Goal: Entertainment & Leisure: Browse casually

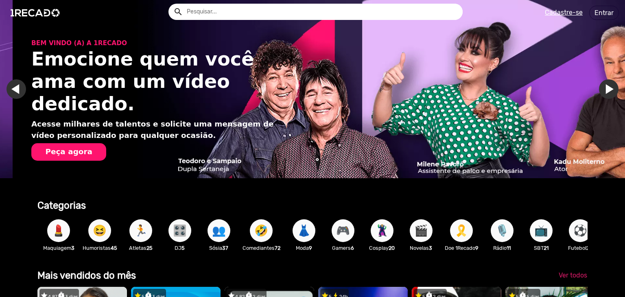
scroll to position [0, 678]
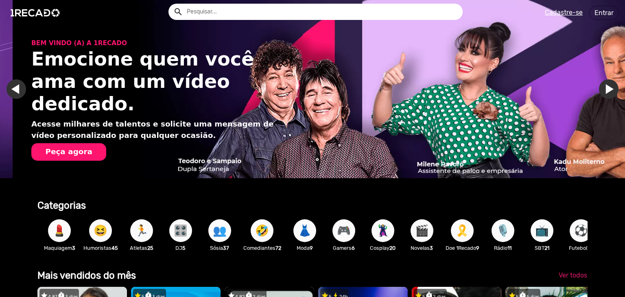
click at [224, 232] on span "👥" at bounding box center [220, 230] width 14 height 23
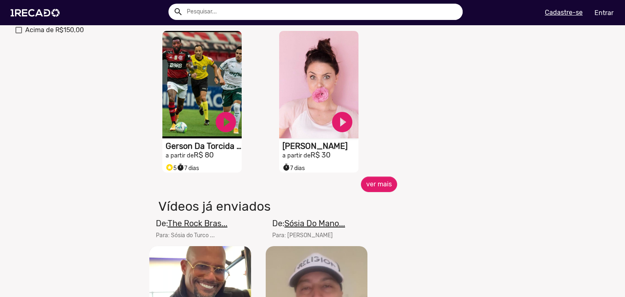
scroll to position [359, 0]
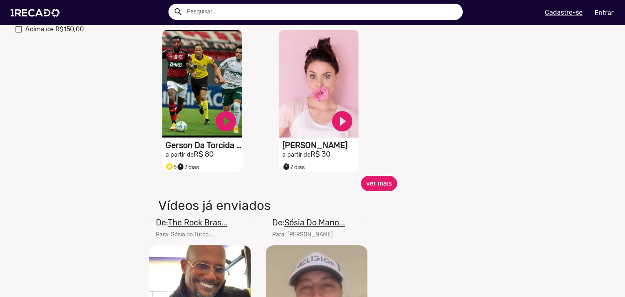
drag, startPoint x: 369, startPoint y: 188, endPoint x: 412, endPoint y: 140, distance: 64.2
click at [378, 189] on button "ver mais" at bounding box center [379, 183] width 36 height 15
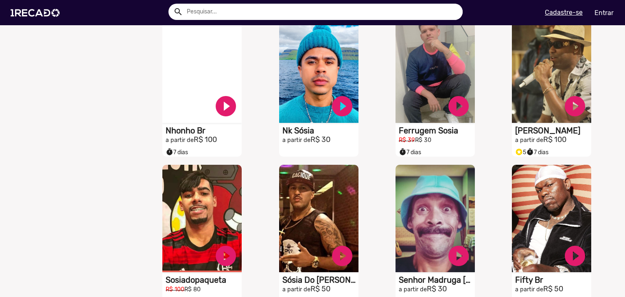
scroll to position [650, 0]
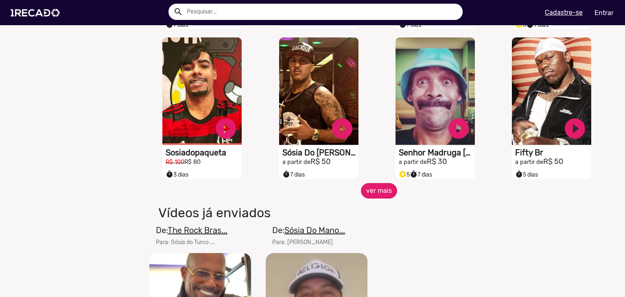
click at [379, 198] on button "ver mais" at bounding box center [379, 190] width 36 height 15
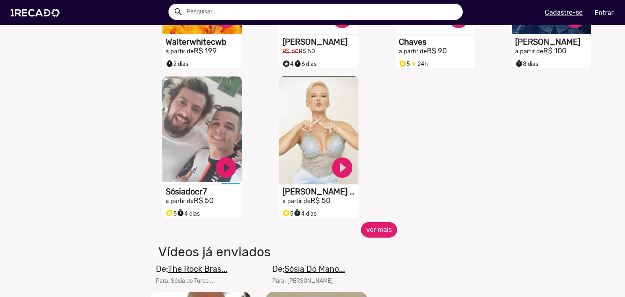
scroll to position [1061, 0]
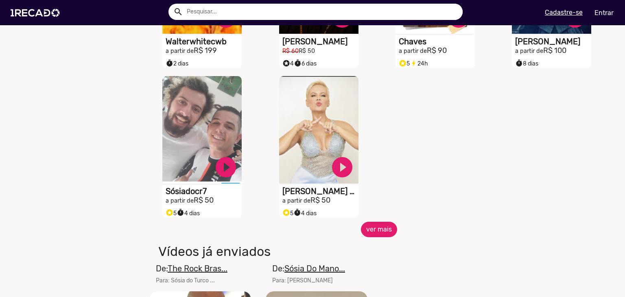
click at [388, 236] on button "ver mais" at bounding box center [379, 229] width 36 height 15
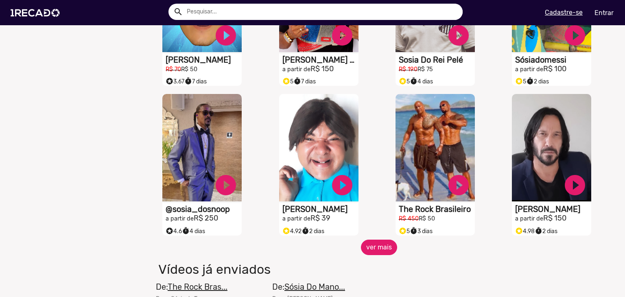
scroll to position [1344, 0]
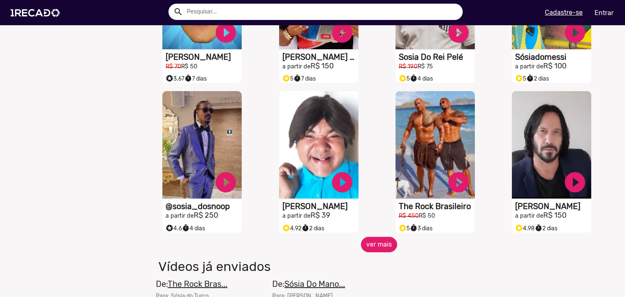
click at [356, 249] on span "ver mais" at bounding box center [379, 244] width 466 height 15
click at [362, 250] on button "ver mais" at bounding box center [379, 244] width 36 height 15
click at [374, 246] on button "ver mais" at bounding box center [379, 244] width 36 height 15
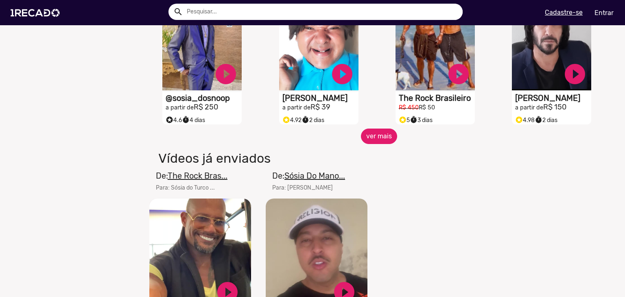
click at [374, 139] on button "ver mais" at bounding box center [379, 136] width 36 height 15
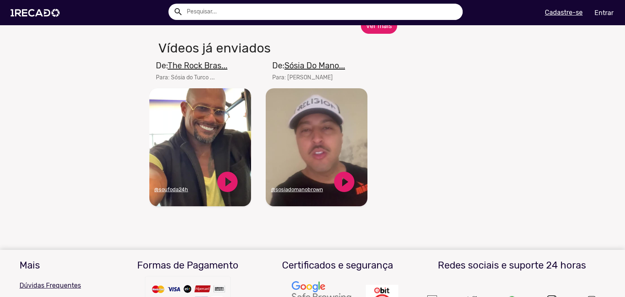
scroll to position [1478, 0]
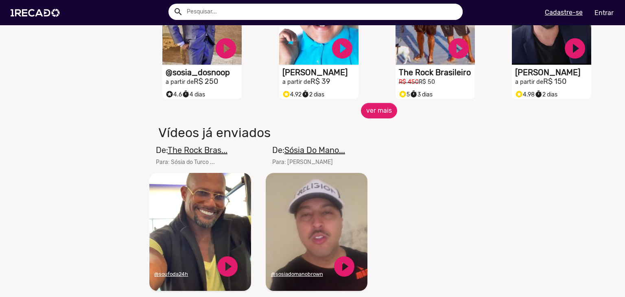
click at [379, 61] on div "S1RECADO vídeos dedicados para fãs e empresas play_circle_filled The Rock Brasi…" at bounding box center [437, 28] width 116 height 150
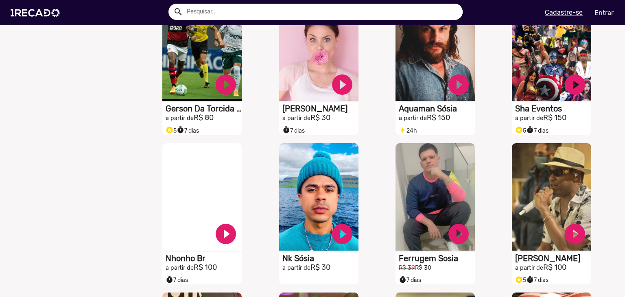
scroll to position [0, 0]
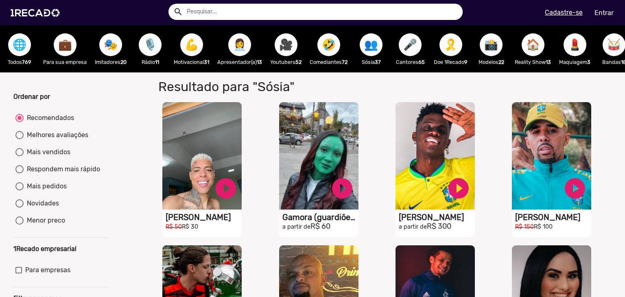
click at [109, 51] on span "🎭" at bounding box center [111, 44] width 14 height 23
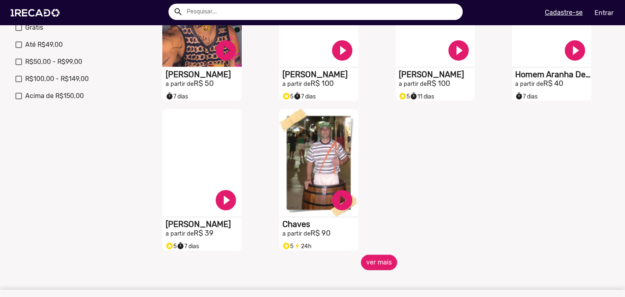
scroll to position [292, 0]
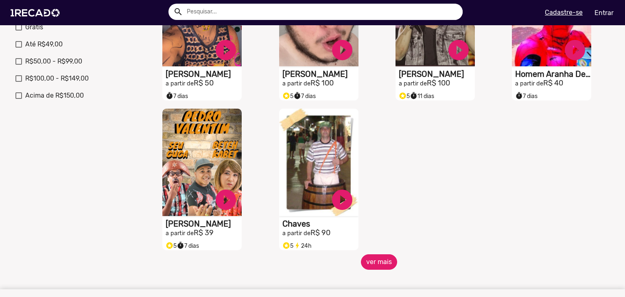
click at [386, 264] on button "ver mais" at bounding box center [379, 261] width 36 height 15
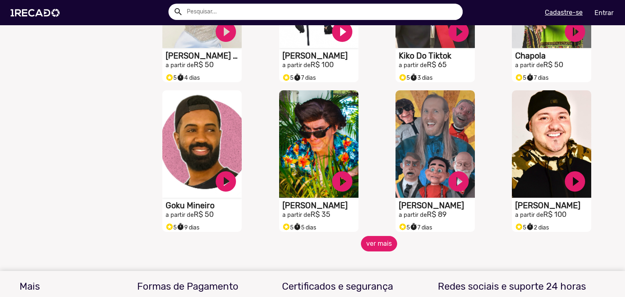
scroll to position [612, 0]
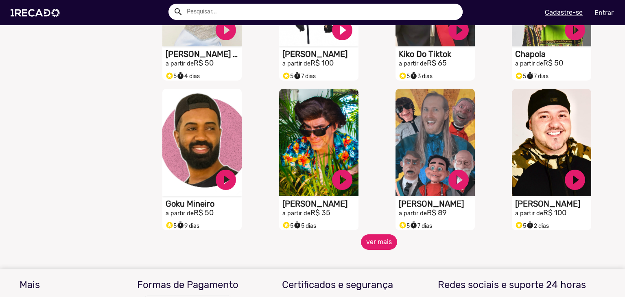
click at [379, 242] on button "ver mais" at bounding box center [379, 241] width 36 height 15
click at [380, 249] on button "ver mais" at bounding box center [379, 241] width 36 height 15
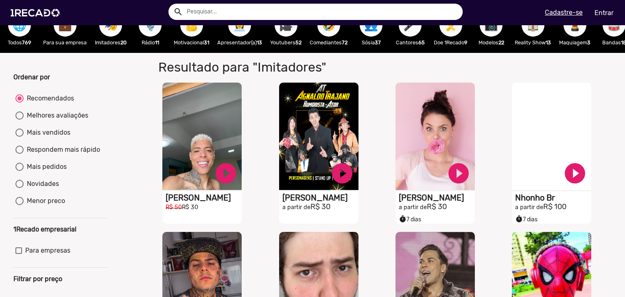
scroll to position [0, 0]
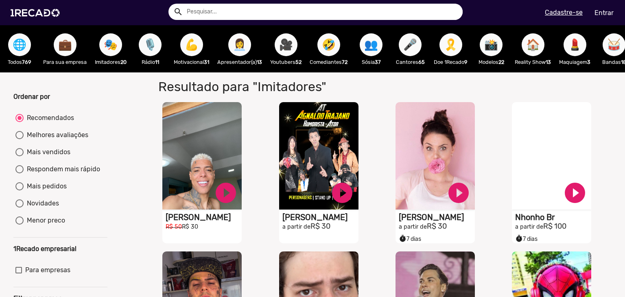
click at [243, 42] on span "👩‍💼" at bounding box center [240, 44] width 14 height 23
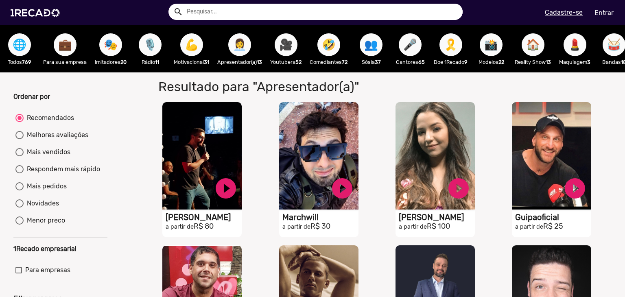
click at [327, 44] on span "🤣" at bounding box center [329, 44] width 14 height 23
click at [417, 37] on span "🎤" at bounding box center [410, 44] width 14 height 23
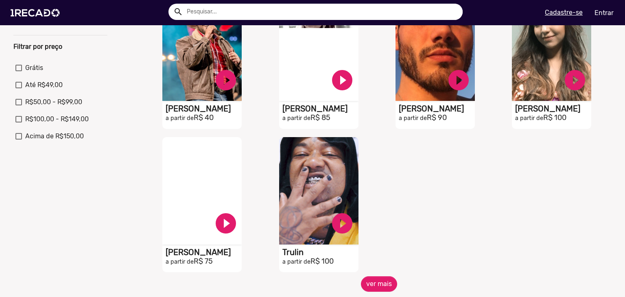
scroll to position [260, 0]
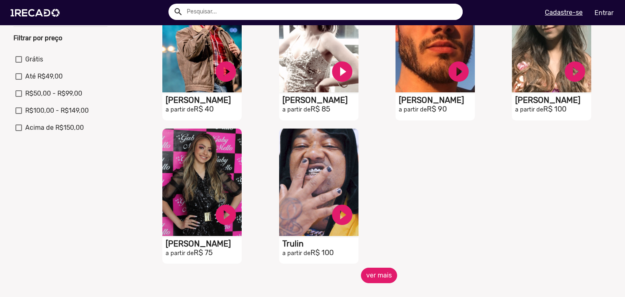
click at [379, 281] on button "ver mais" at bounding box center [379, 275] width 36 height 15
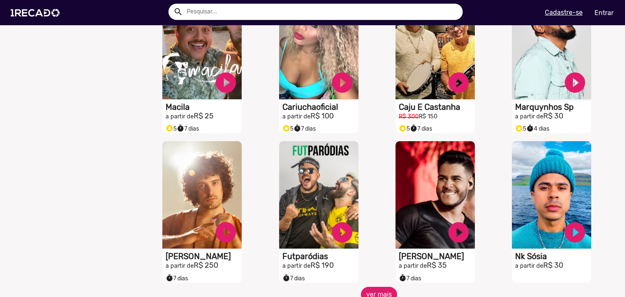
scroll to position [599, 0]
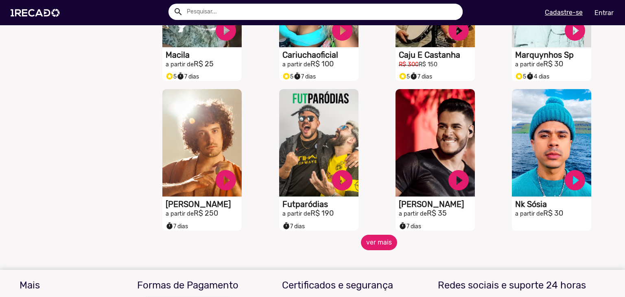
click at [373, 247] on button "ver mais" at bounding box center [379, 242] width 36 height 15
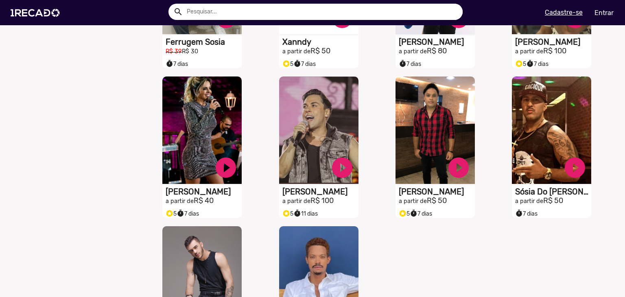
scroll to position [1057, 0]
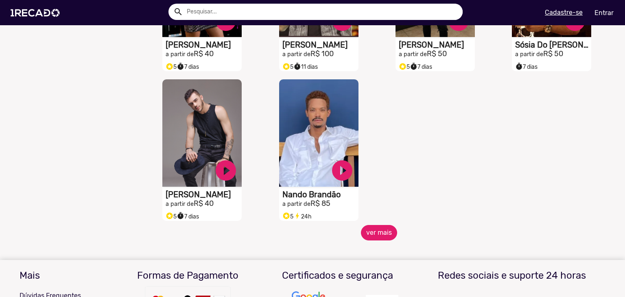
click at [385, 230] on button "ver mais" at bounding box center [379, 232] width 36 height 15
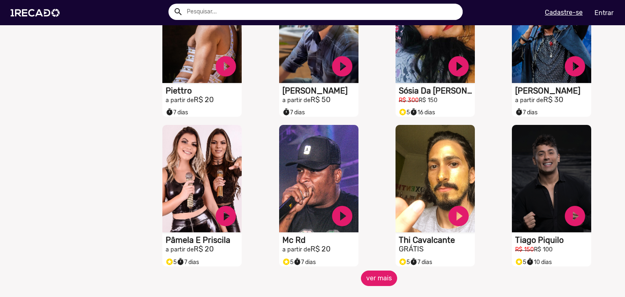
scroll to position [1314, 0]
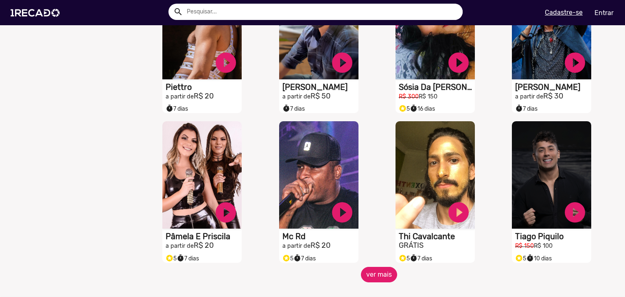
click at [379, 281] on button "ver mais" at bounding box center [379, 274] width 36 height 15
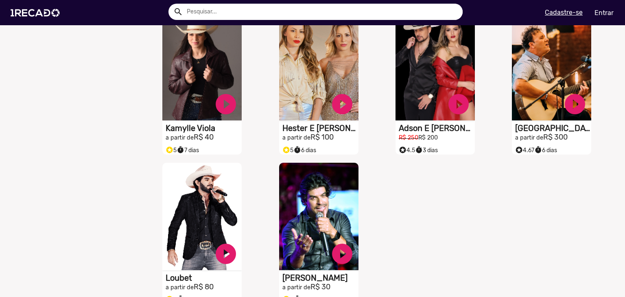
scroll to position [1797, 0]
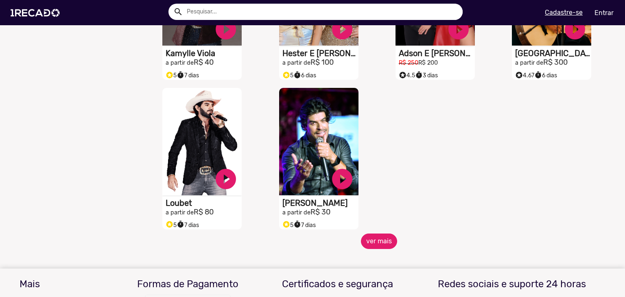
click at [370, 248] on button "ver mais" at bounding box center [379, 240] width 36 height 15
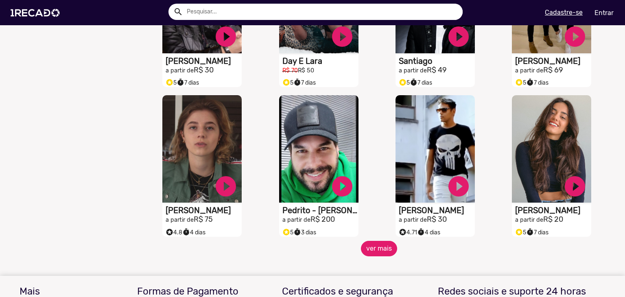
scroll to position [2089, 0]
click at [371, 252] on button "ver mais" at bounding box center [379, 247] width 36 height 15
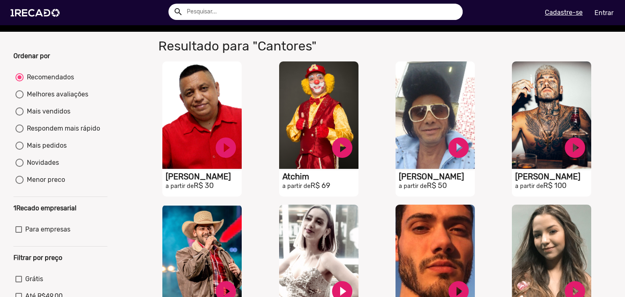
scroll to position [0, 0]
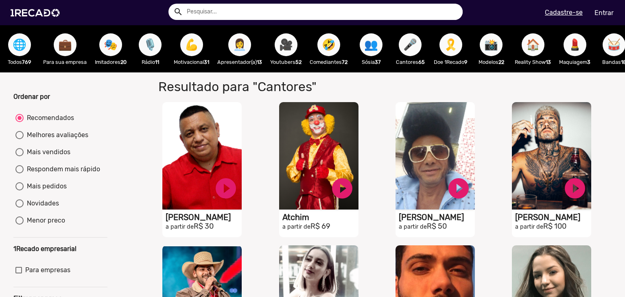
click at [498, 48] on span "📸" at bounding box center [491, 44] width 14 height 23
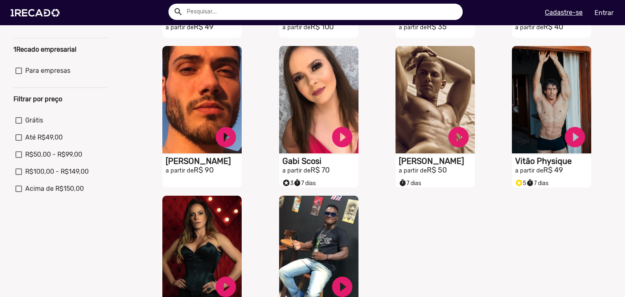
scroll to position [273, 0]
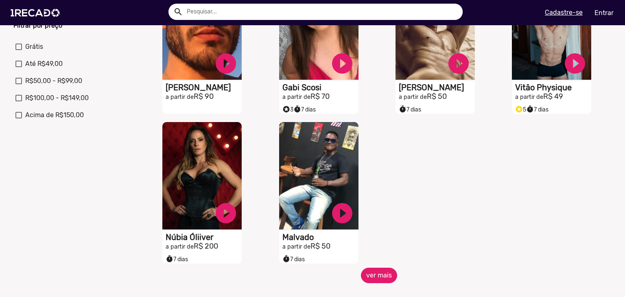
click at [387, 276] on button "ver mais" at bounding box center [379, 275] width 36 height 15
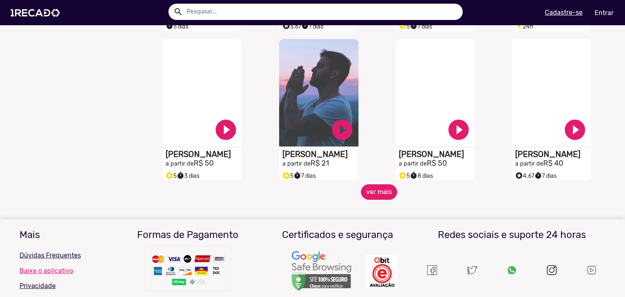
scroll to position [656, 0]
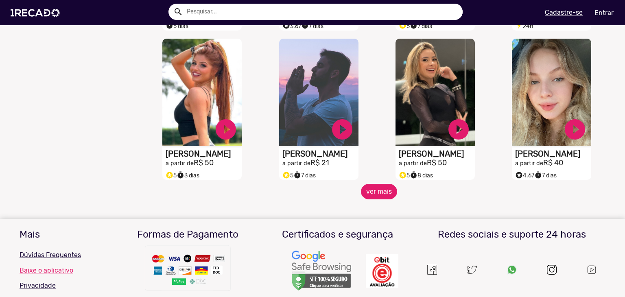
click at [379, 197] on button "ver mais" at bounding box center [379, 191] width 36 height 15
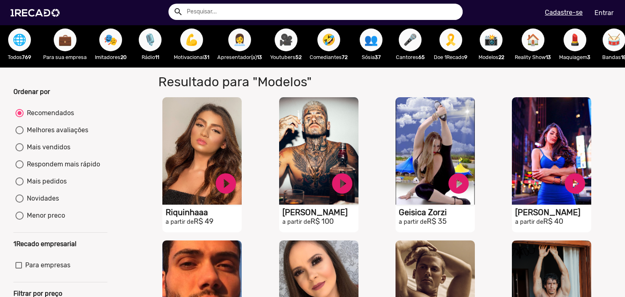
scroll to position [0, 0]
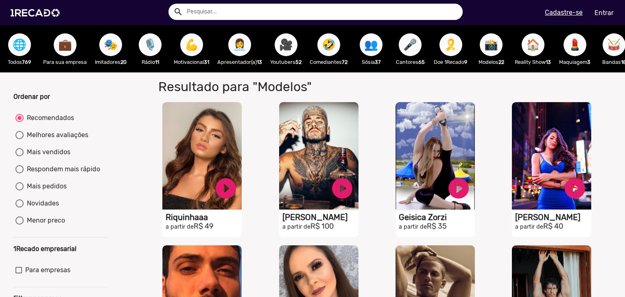
click at [538, 45] on span "🏠" at bounding box center [533, 44] width 14 height 23
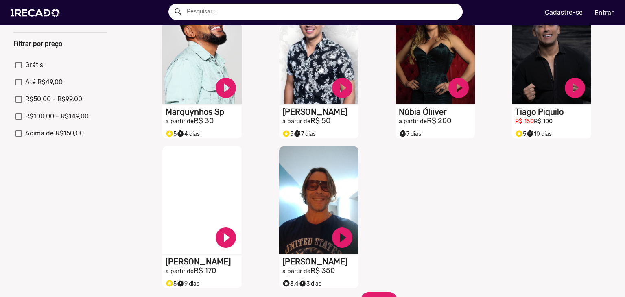
scroll to position [294, 0]
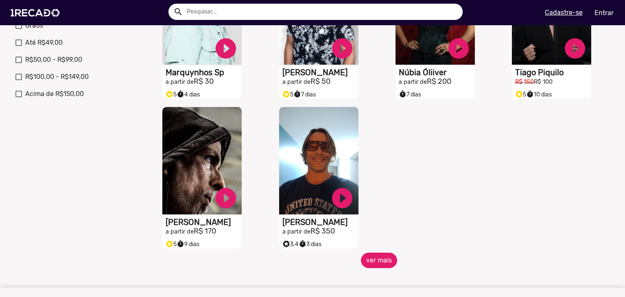
click at [379, 263] on button "ver mais" at bounding box center [379, 260] width 36 height 15
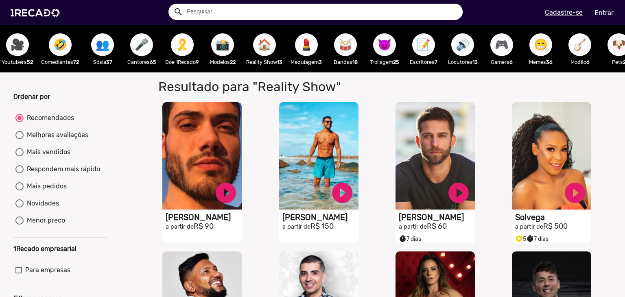
scroll to position [0, 270]
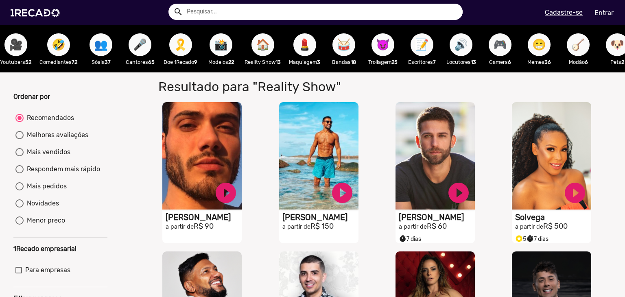
click at [386, 47] on span "😈" at bounding box center [383, 44] width 14 height 23
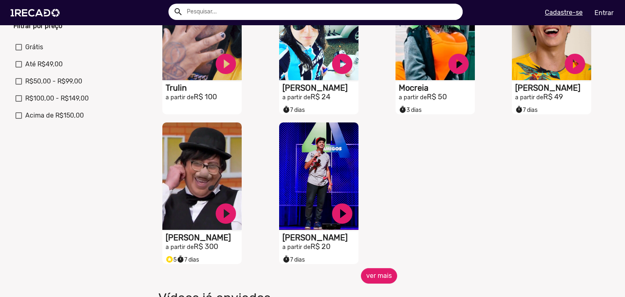
scroll to position [282, 0]
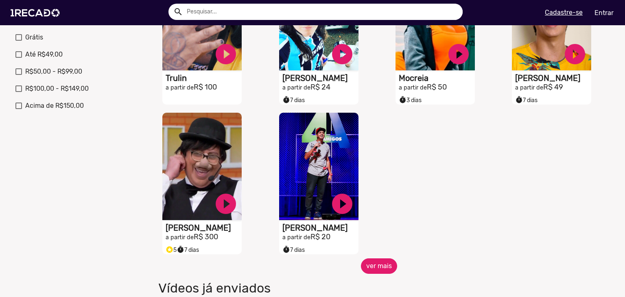
click at [381, 271] on button "ver mais" at bounding box center [379, 265] width 36 height 15
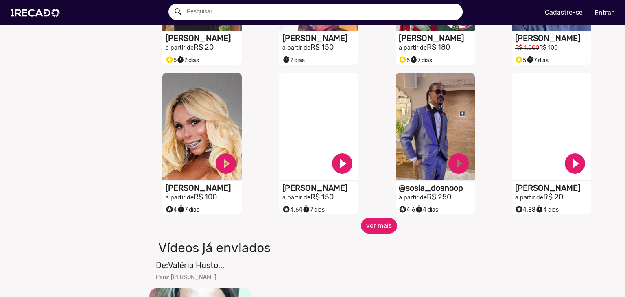
scroll to position [621, 0]
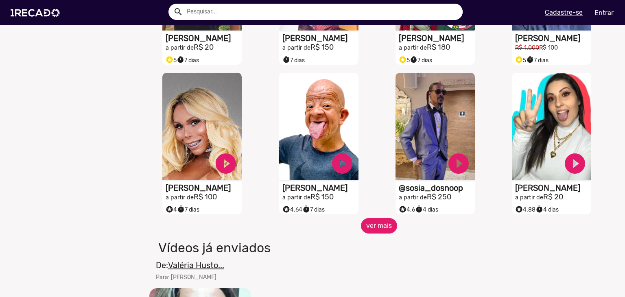
click at [375, 230] on button "ver mais" at bounding box center [379, 225] width 36 height 15
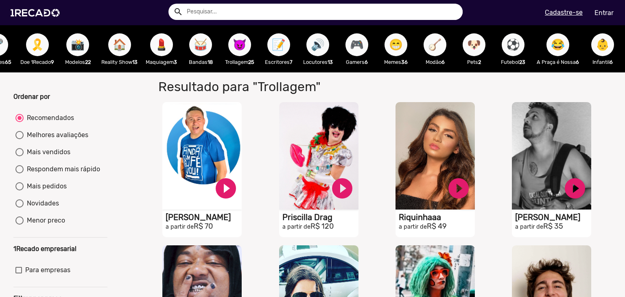
scroll to position [0, 437]
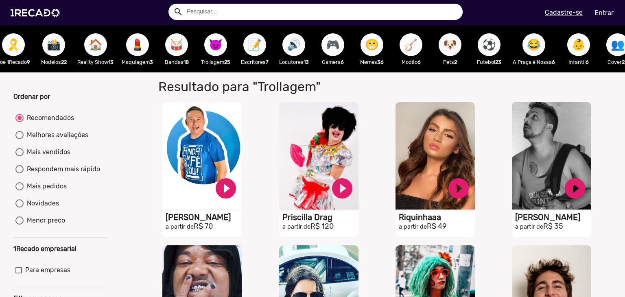
click at [418, 42] on span "🪕" at bounding box center [411, 44] width 14 height 23
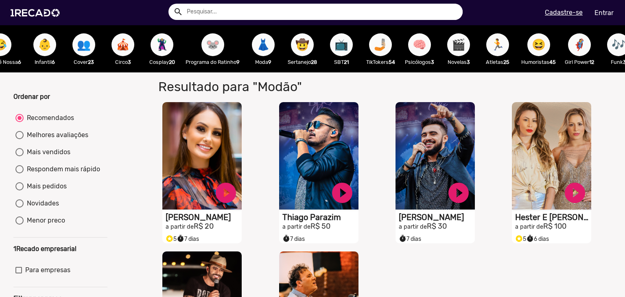
scroll to position [0, 971]
click at [385, 46] on span "🤳🏼" at bounding box center [380, 44] width 14 height 23
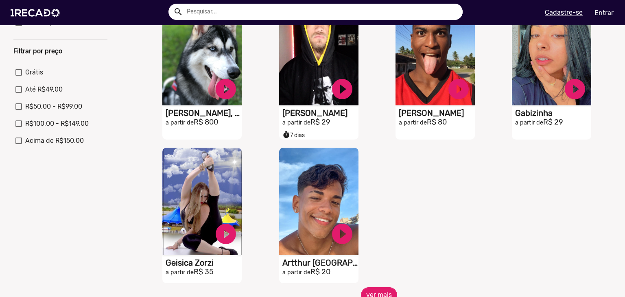
scroll to position [307, 0]
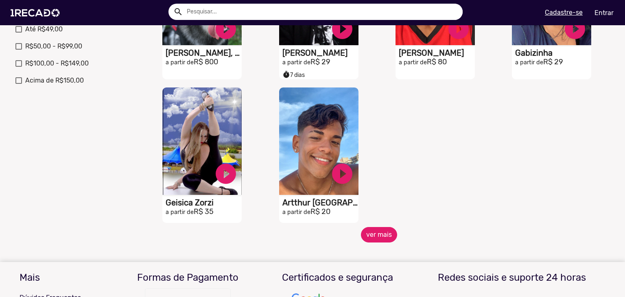
click at [368, 237] on button "ver mais" at bounding box center [379, 234] width 36 height 15
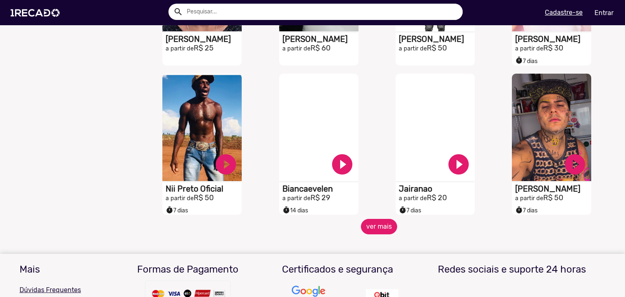
scroll to position [625, 0]
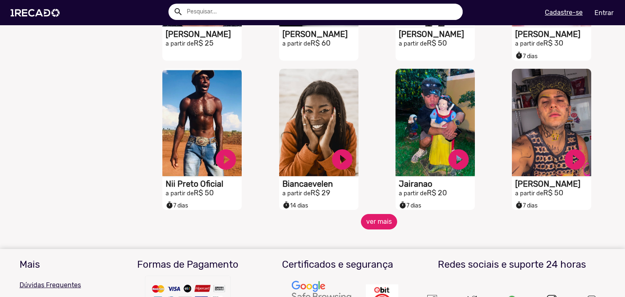
click at [381, 227] on button "ver mais" at bounding box center [379, 221] width 36 height 15
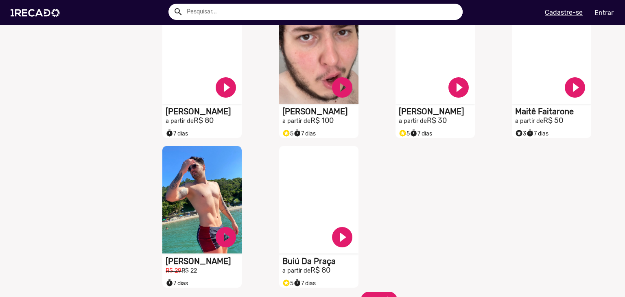
scroll to position [1057, 0]
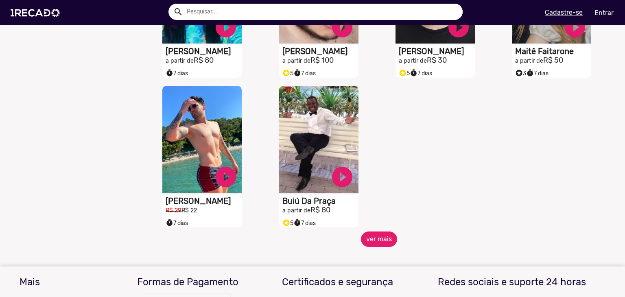
click at [368, 245] on button "ver mais" at bounding box center [379, 238] width 36 height 15
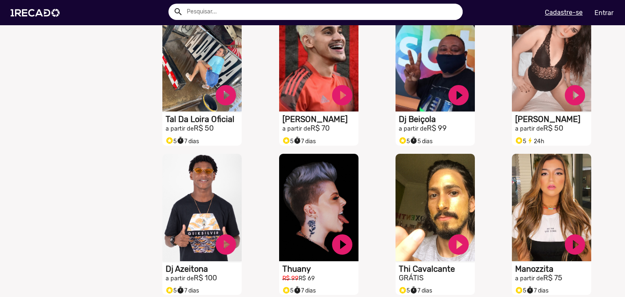
scroll to position [1357, 0]
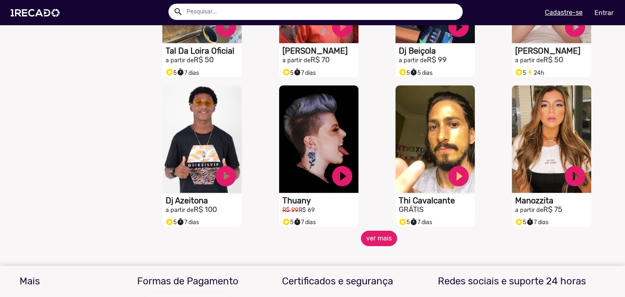
click at [371, 244] on button "ver mais" at bounding box center [379, 238] width 36 height 15
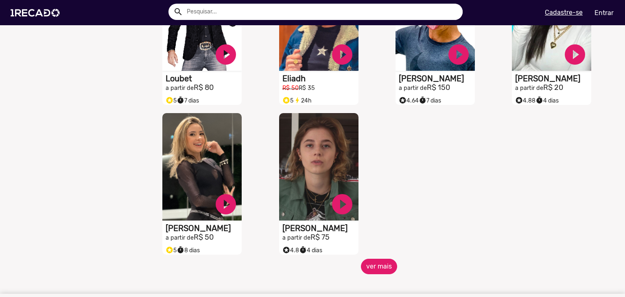
scroll to position [1787, 0]
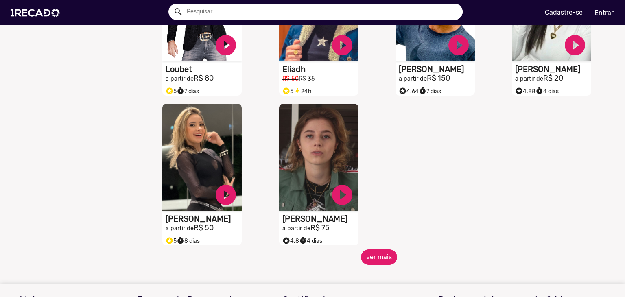
click at [381, 261] on button "ver mais" at bounding box center [379, 256] width 36 height 15
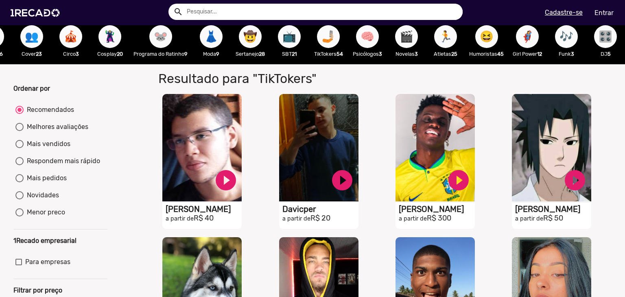
scroll to position [0, 1041]
click at [441, 37] on span "🏃" at bounding box center [445, 36] width 14 height 23
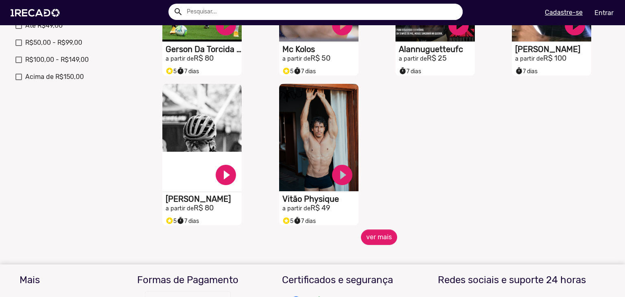
scroll to position [312, 0]
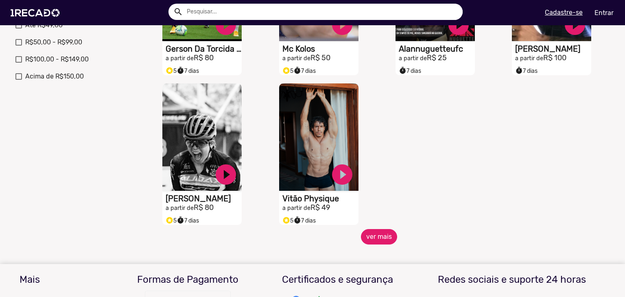
click at [375, 242] on button "ver mais" at bounding box center [379, 236] width 36 height 15
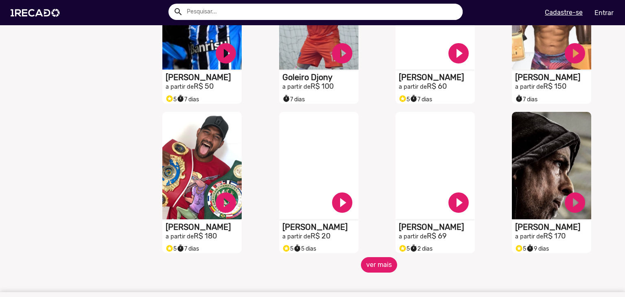
scroll to position [583, 0]
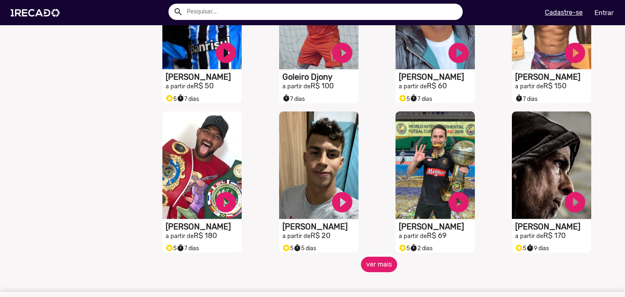
click at [369, 271] on button "ver mais" at bounding box center [379, 264] width 36 height 15
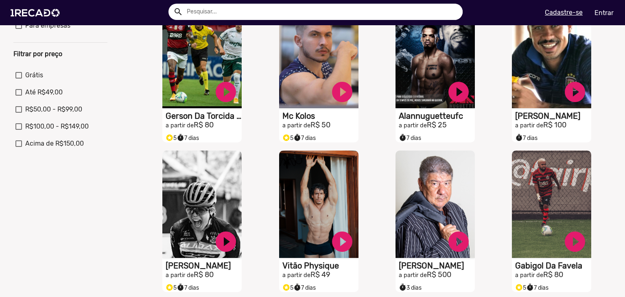
scroll to position [0, 0]
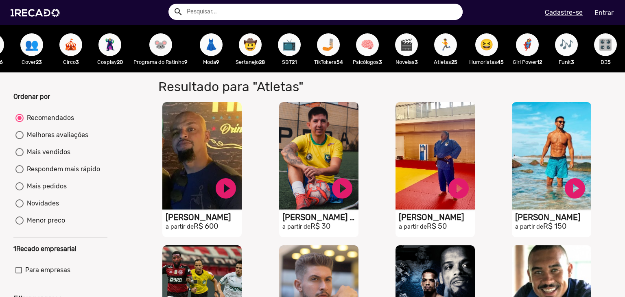
click at [559, 46] on span "🎶" at bounding box center [566, 44] width 14 height 23
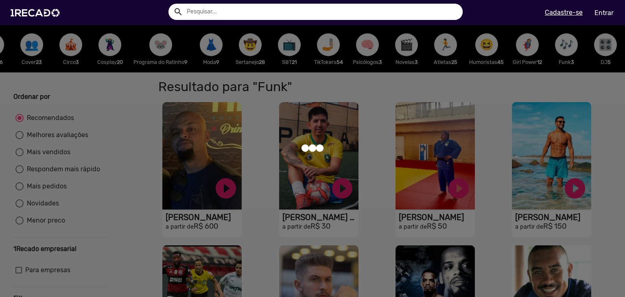
click at [557, 46] on div at bounding box center [312, 148] width 625 height 297
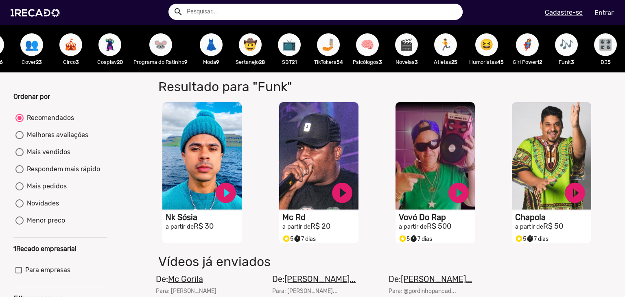
click at [559, 46] on span "🎶" at bounding box center [566, 44] width 14 height 23
click at [598, 46] on span "🎛️" at bounding box center [605, 44] width 14 height 23
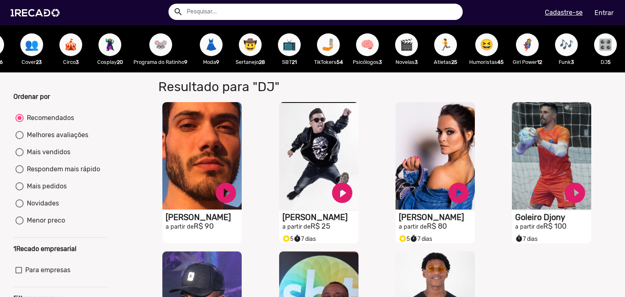
drag, startPoint x: 153, startPoint y: 52, endPoint x: 150, endPoint y: 46, distance: 6.9
click at [154, 46] on span "🐭" at bounding box center [161, 44] width 14 height 23
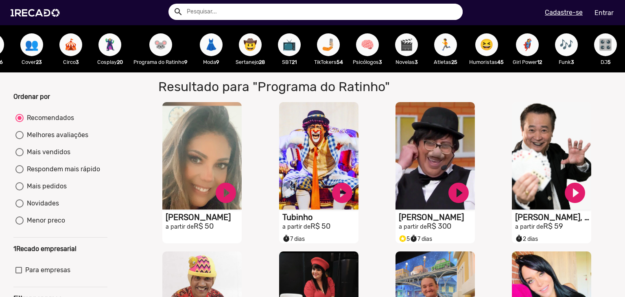
click at [105, 43] on span "🦹🏼‍♀️" at bounding box center [110, 44] width 14 height 23
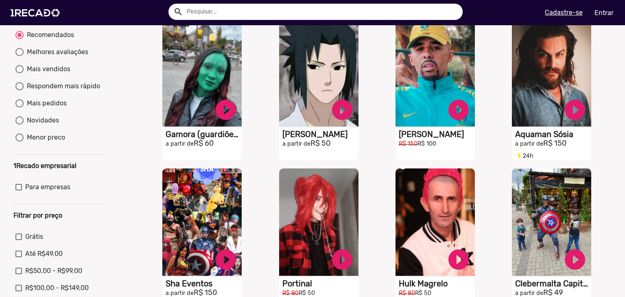
scroll to position [84, 0]
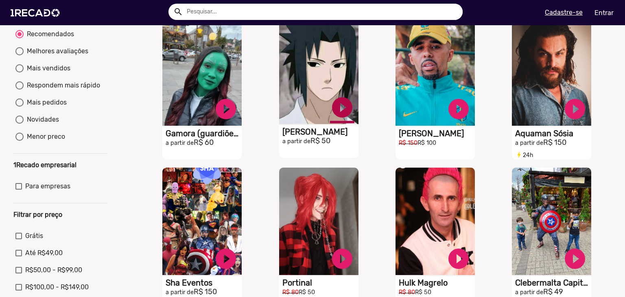
click at [339, 111] on link "play_circle_filled" at bounding box center [342, 107] width 24 height 24
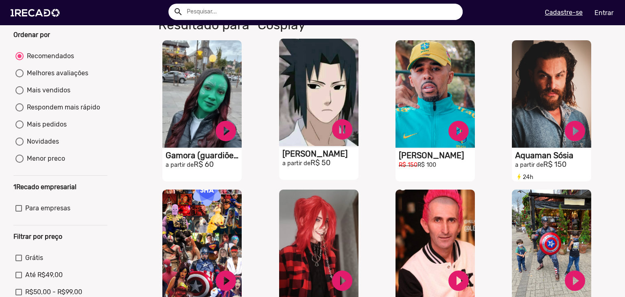
scroll to position [63, 0]
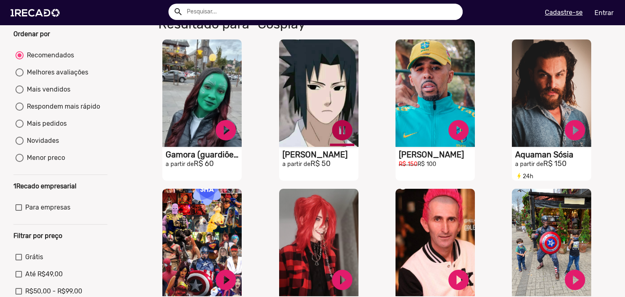
click at [337, 132] on link "pause_circle" at bounding box center [342, 130] width 24 height 24
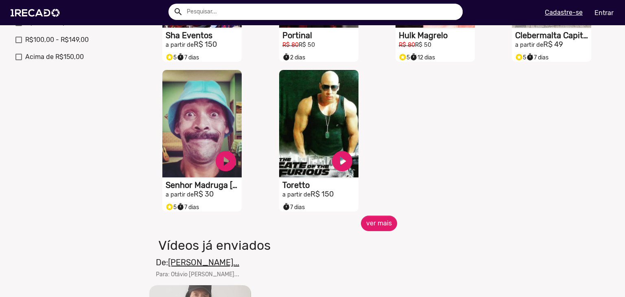
scroll to position [331, 0]
click at [385, 224] on button "ver mais" at bounding box center [379, 222] width 36 height 15
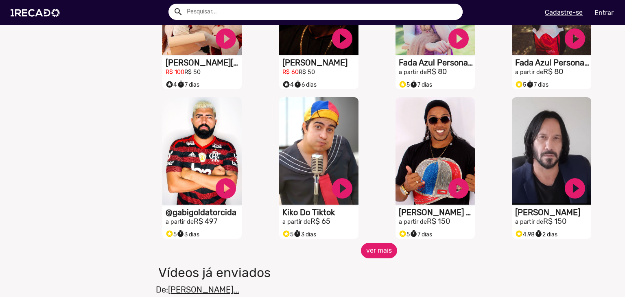
scroll to position [616, 0]
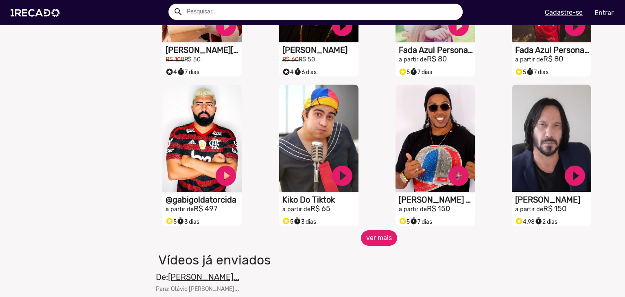
click at [374, 235] on button "ver mais" at bounding box center [379, 237] width 36 height 15
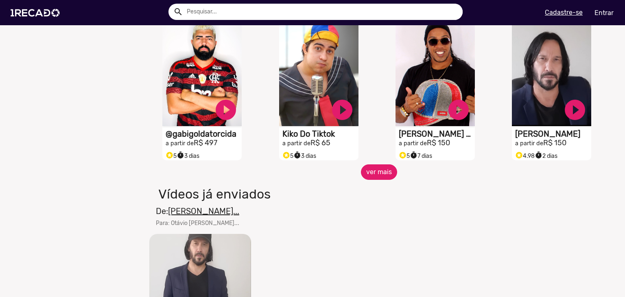
scroll to position [684, 0]
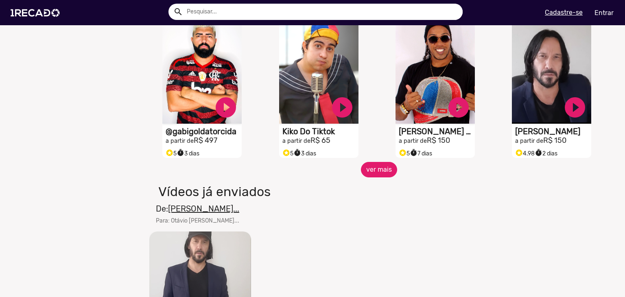
click at [372, 170] on button "ver mais" at bounding box center [379, 169] width 36 height 15
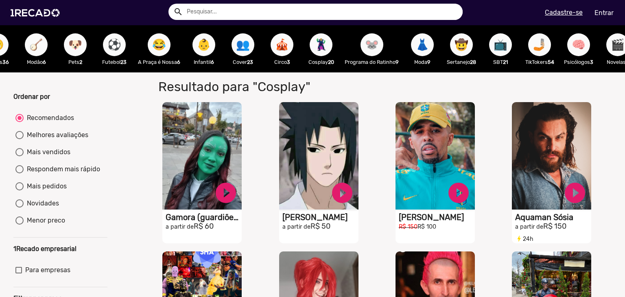
scroll to position [0, 810]
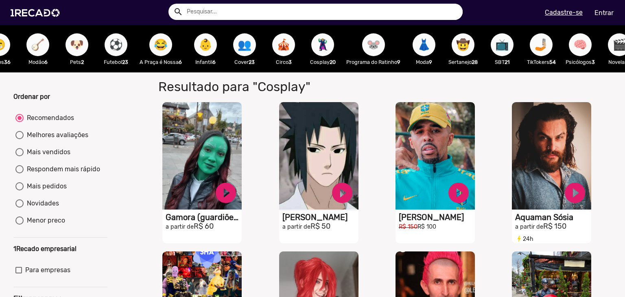
click at [287, 47] on span "🎪" at bounding box center [284, 44] width 14 height 23
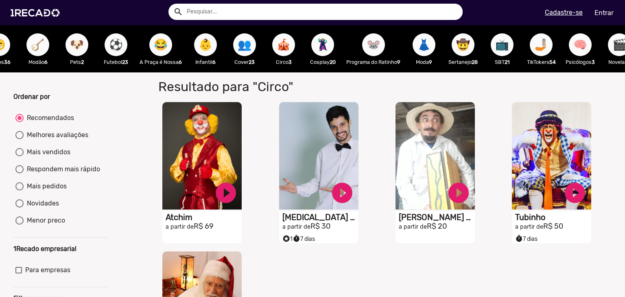
click at [285, 48] on button "🎪" at bounding box center [283, 44] width 23 height 23
click at [290, 50] on span "🎪" at bounding box center [284, 44] width 14 height 23
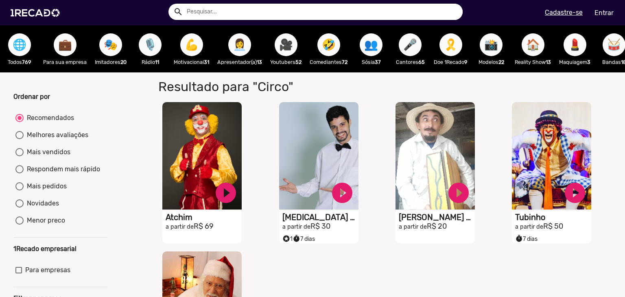
click at [13, 52] on span "🌐" at bounding box center [20, 44] width 14 height 23
